Goal: Find specific page/section: Find specific page/section

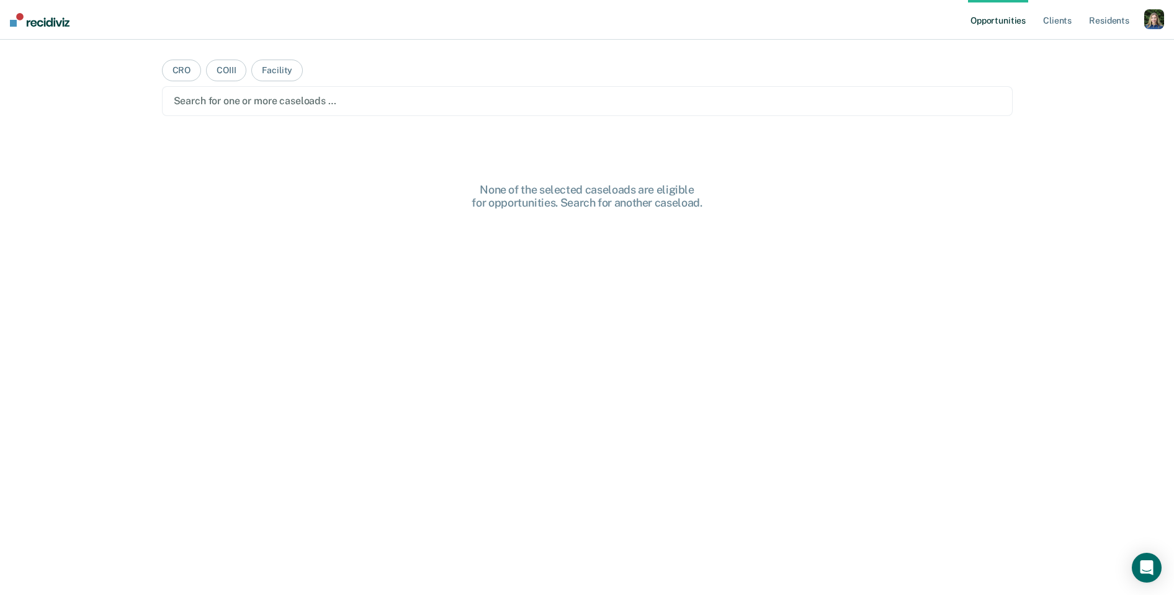
click at [1151, 21] on div "button" at bounding box center [1154, 19] width 20 height 20
click at [1077, 50] on link "Profile" at bounding box center [1104, 50] width 100 height 11
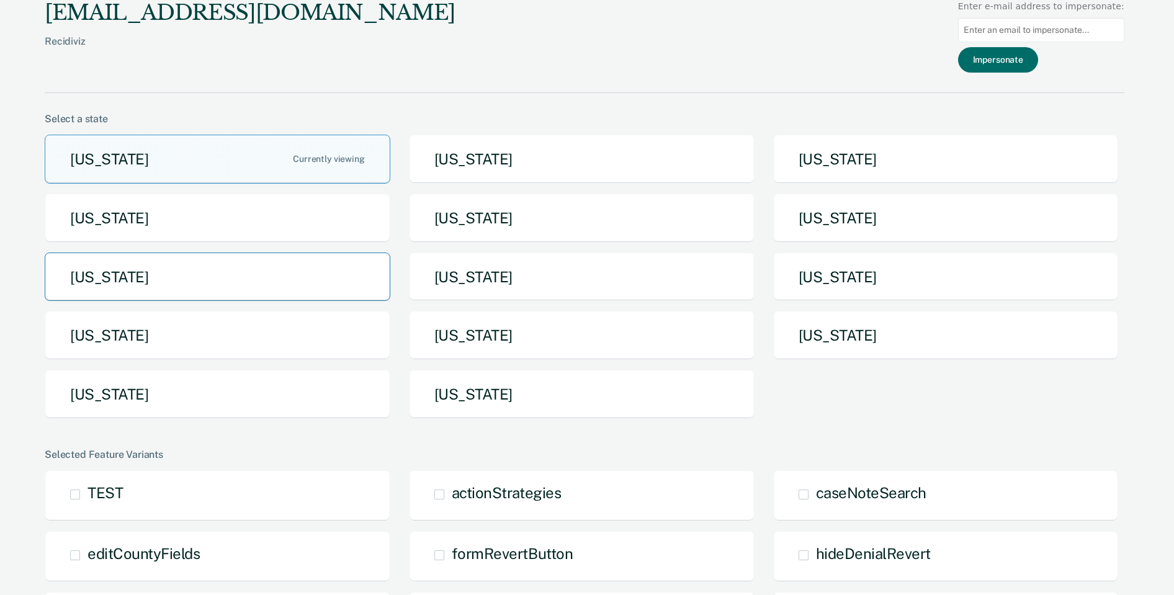
click at [284, 280] on button "[US_STATE]" at bounding box center [218, 277] width 346 height 49
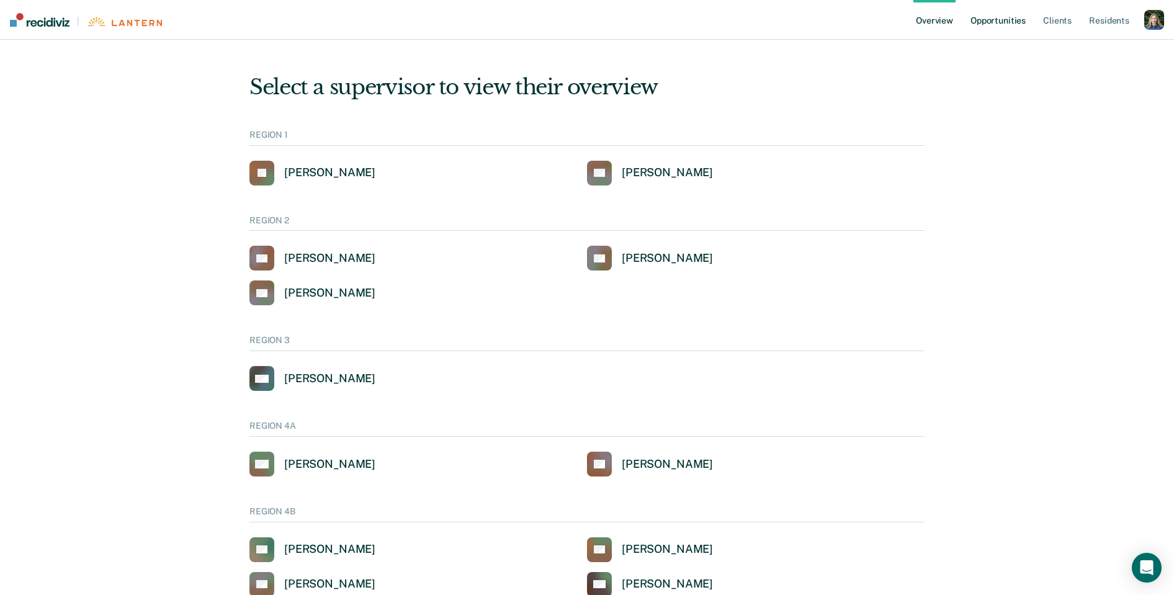
click at [983, 19] on link "Opportunities" at bounding box center [998, 20] width 60 height 40
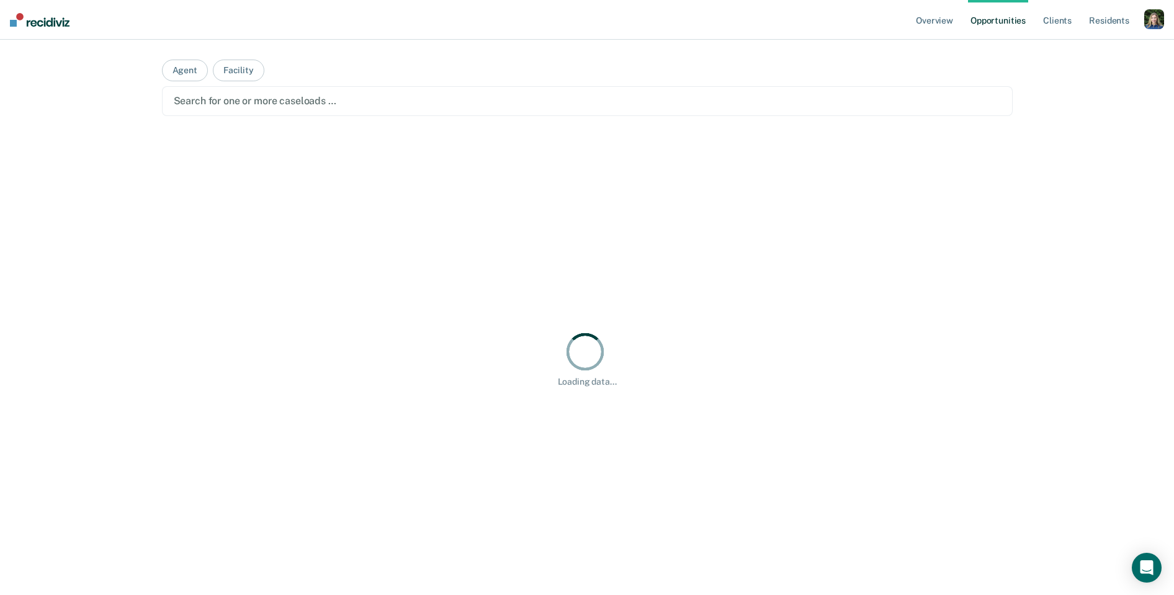
click at [459, 105] on div at bounding box center [587, 101] width 827 height 14
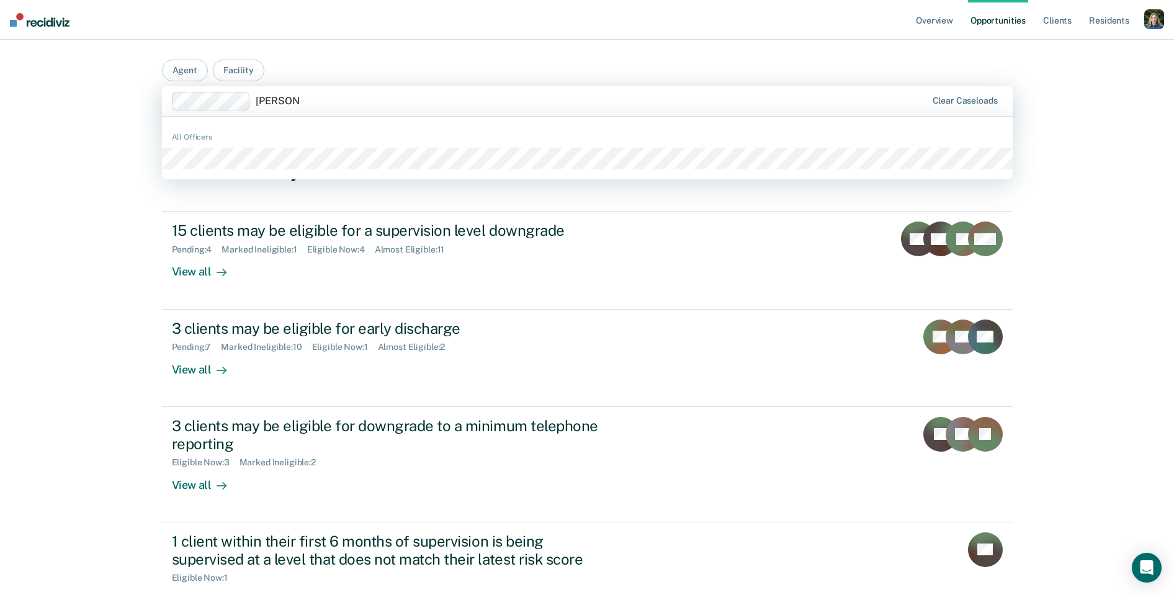
type input "[PERSON_NAME]"
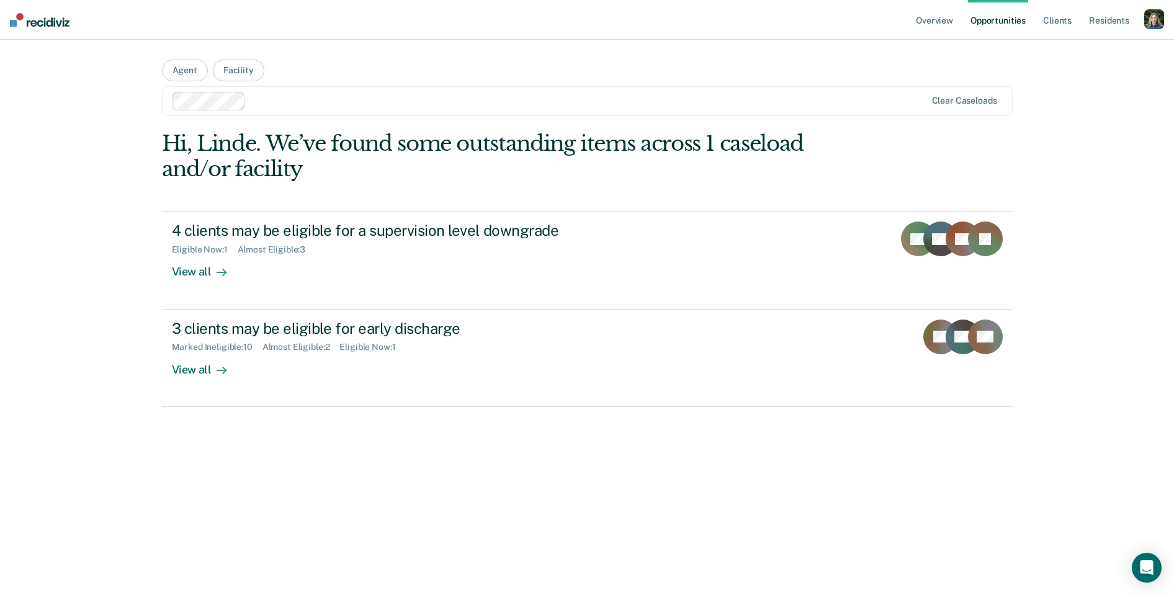
click at [264, 100] on div at bounding box center [588, 101] width 675 height 14
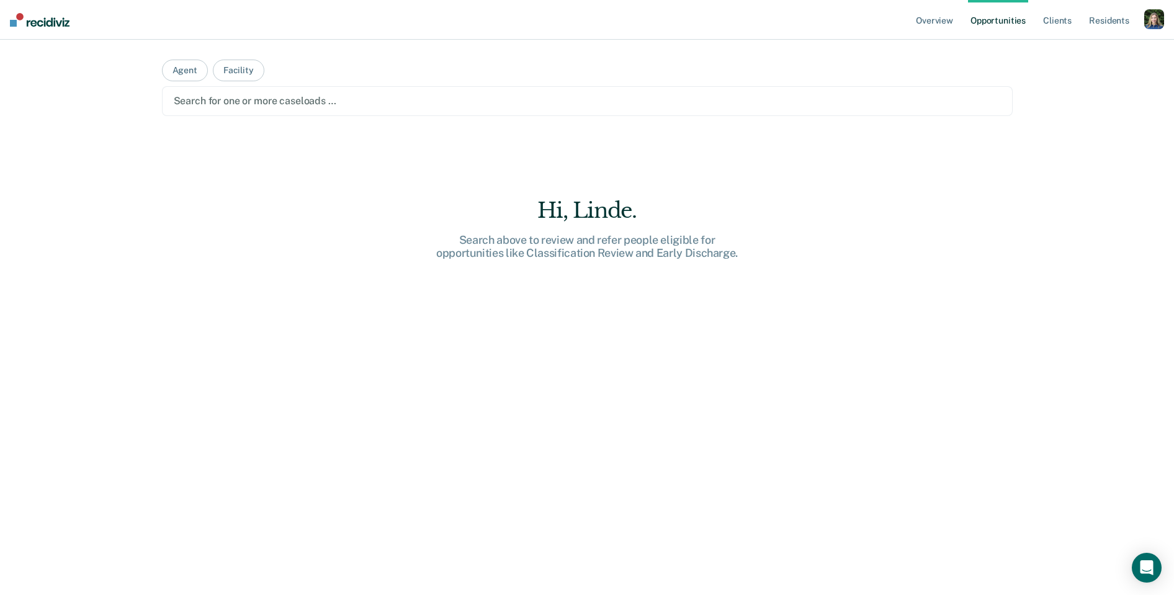
click at [222, 99] on div at bounding box center [587, 101] width 827 height 14
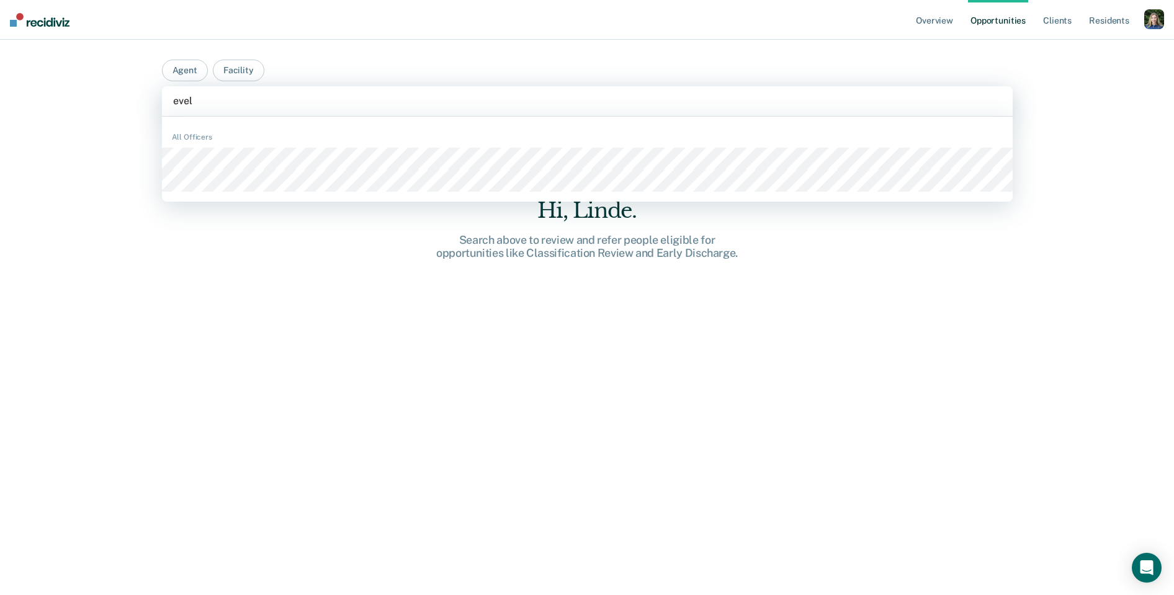
type input "[PERSON_NAME]"
